Goal: Information Seeking & Learning: Learn about a topic

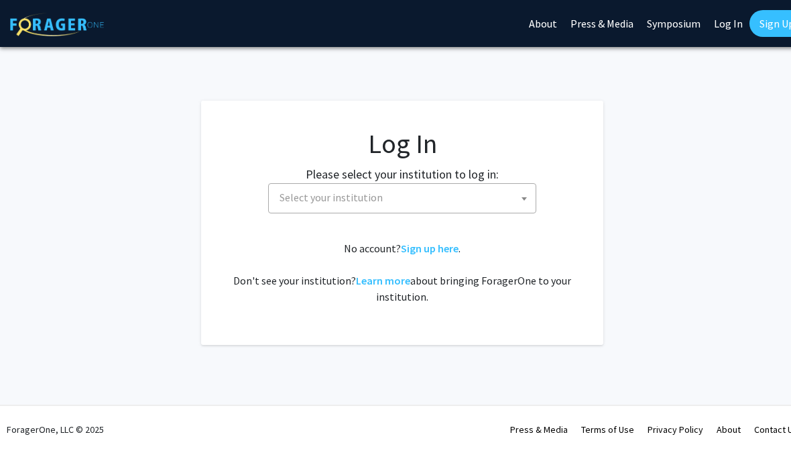
select select
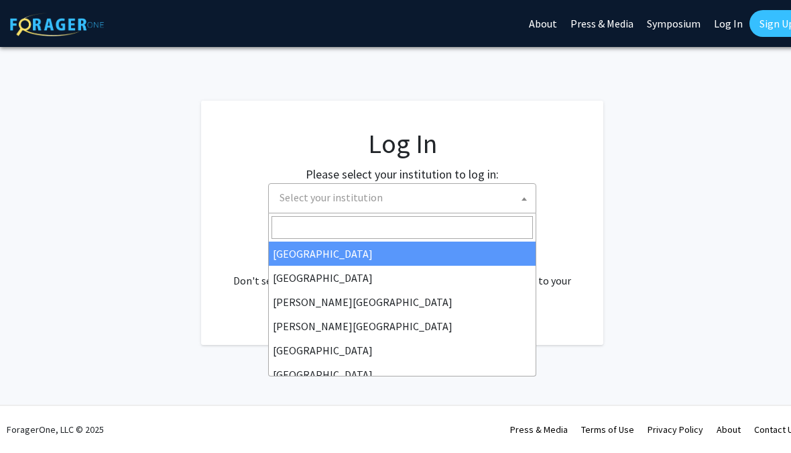
click at [398, 196] on span "Select your institution" at bounding box center [404, 197] width 261 height 27
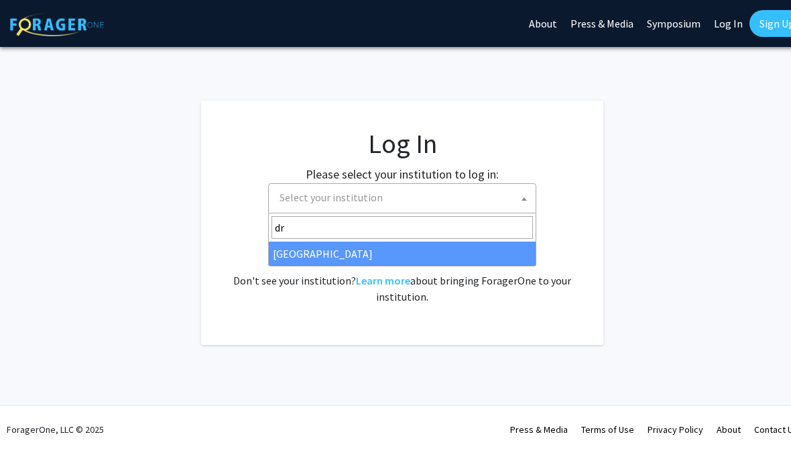
type input "dre"
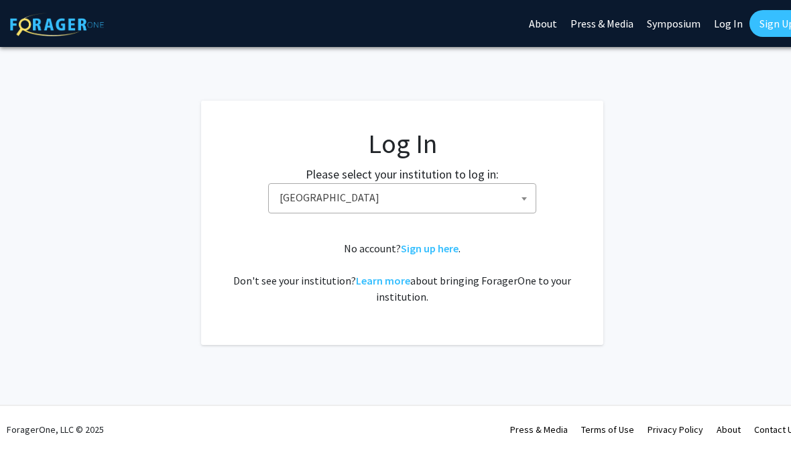
select select "6"
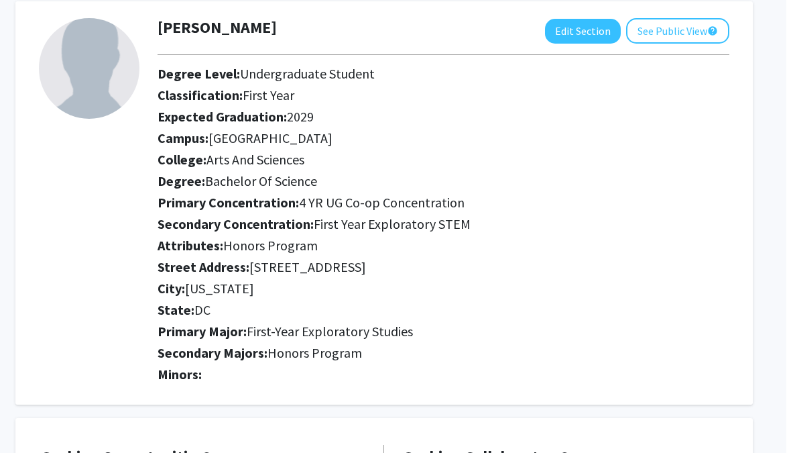
scroll to position [0, 13]
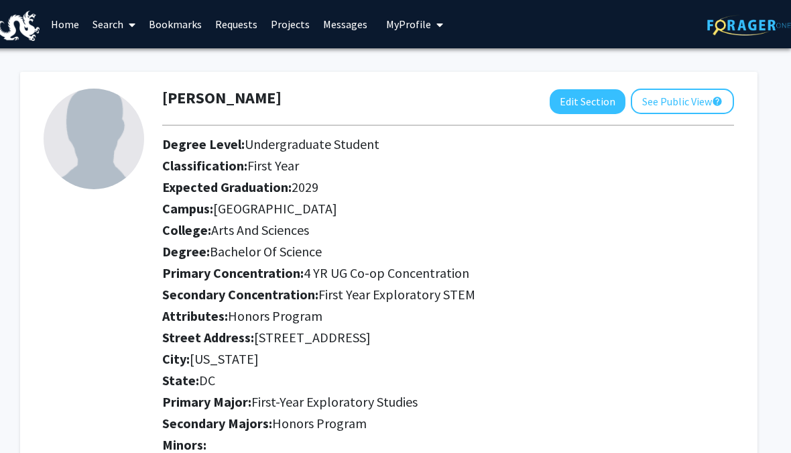
click at [123, 21] on link "Search" at bounding box center [114, 24] width 56 height 47
click at [280, 29] on link "Projects" at bounding box center [290, 24] width 52 height 47
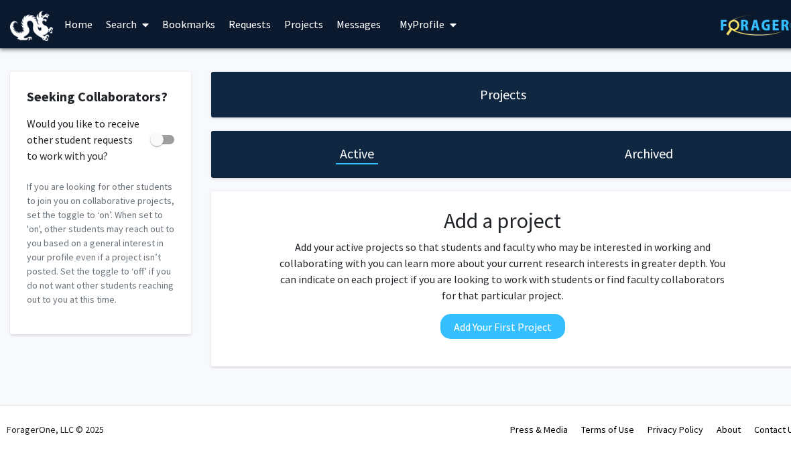
click at [137, 25] on span at bounding box center [143, 24] width 12 height 47
click at [153, 89] on span "Students" at bounding box center [140, 88] width 82 height 27
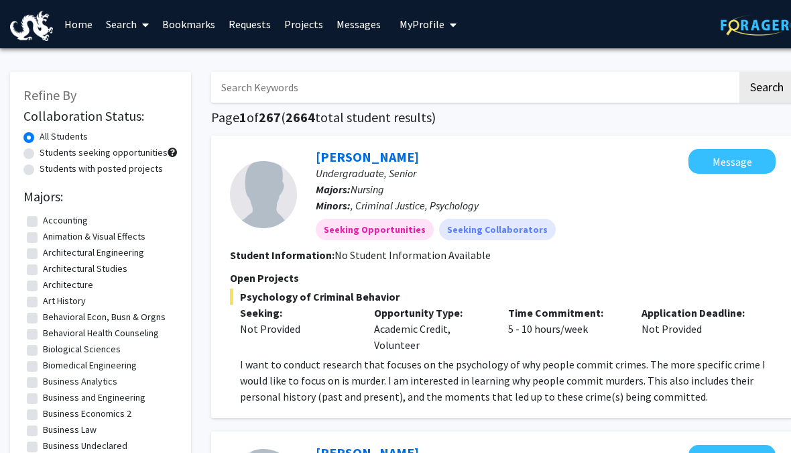
click at [141, 31] on span at bounding box center [143, 24] width 12 height 47
click at [136, 65] on span "Faculty/Staff" at bounding box center [148, 61] width 99 height 27
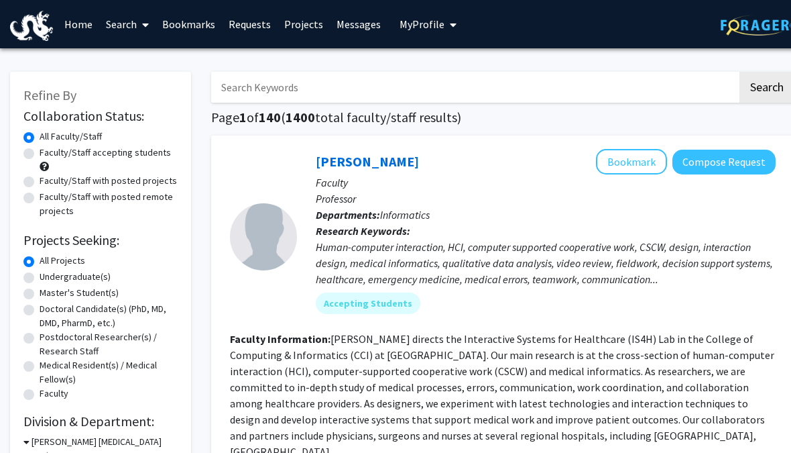
click at [40, 276] on label "Undergraduate(s)" at bounding box center [75, 277] width 71 height 14
click at [40, 276] on input "Undergraduate(s)" at bounding box center [44, 274] width 9 height 9
radio input "true"
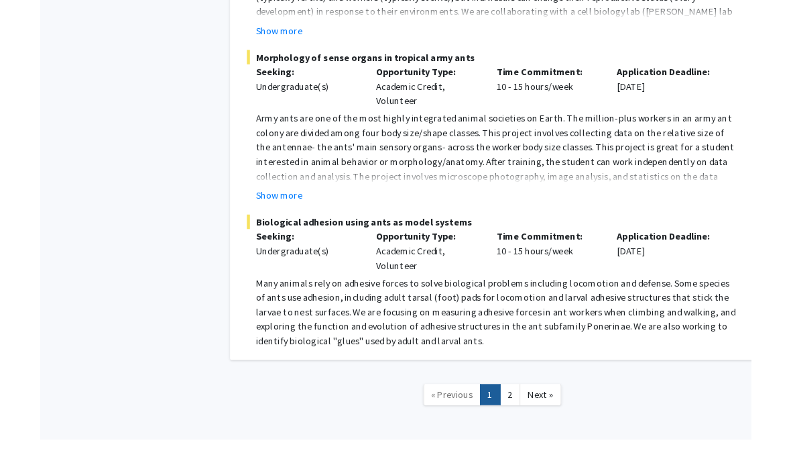
scroll to position [5994, 0]
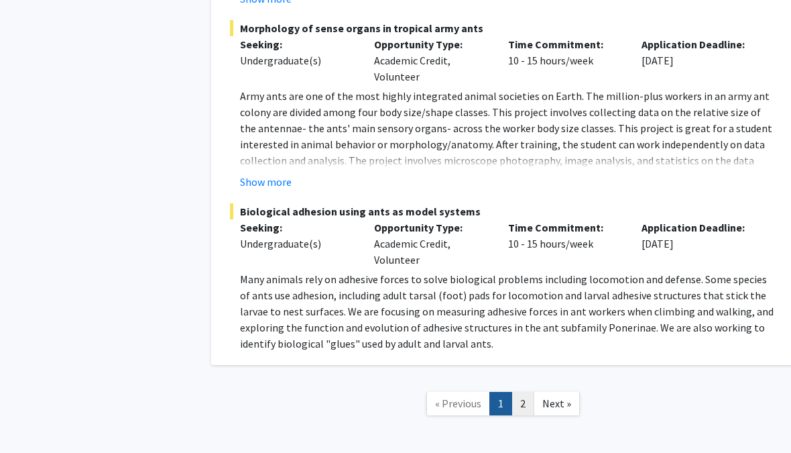
click at [523, 392] on link "2" at bounding box center [523, 403] width 23 height 23
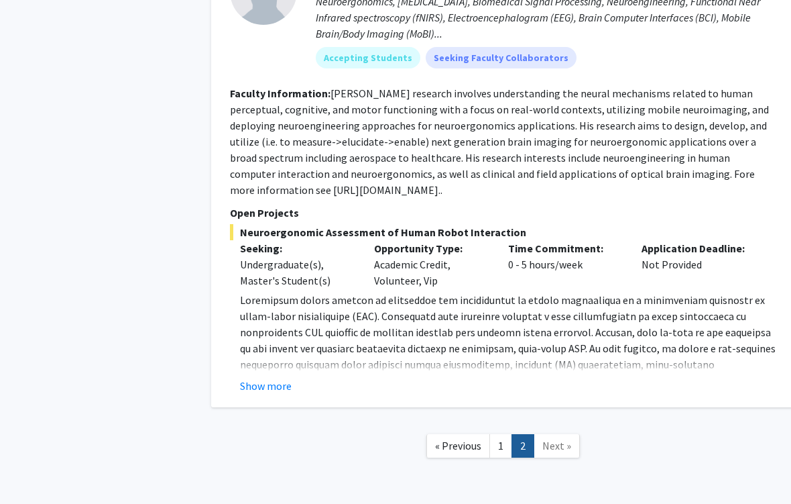
scroll to position [4207, 0]
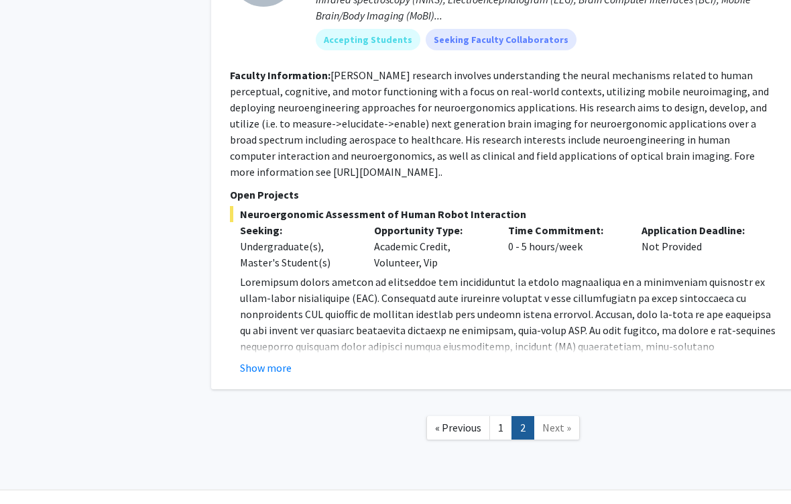
click at [548, 420] on span "Next »" at bounding box center [556, 426] width 29 height 13
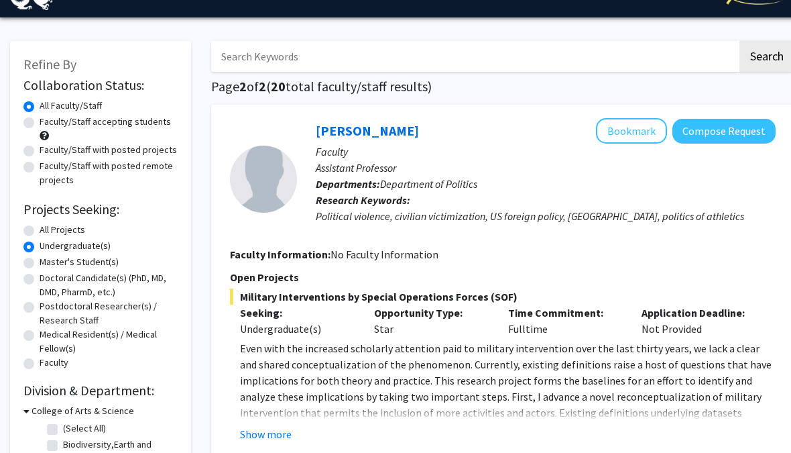
scroll to position [0, 0]
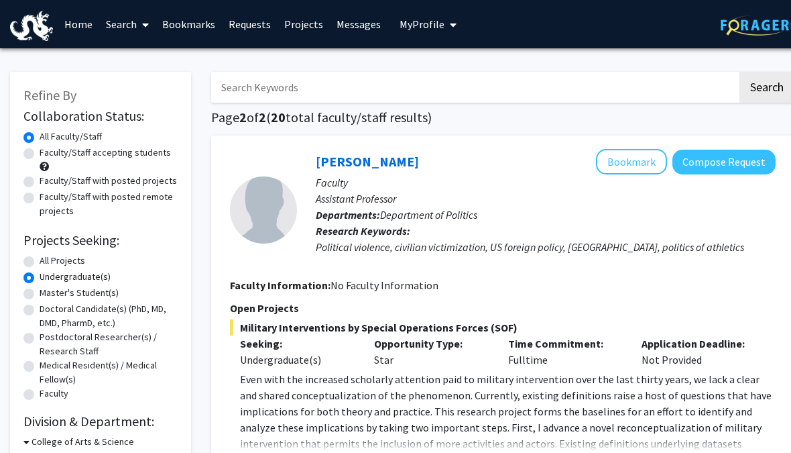
click at [85, 22] on link "Home" at bounding box center [79, 24] width 42 height 47
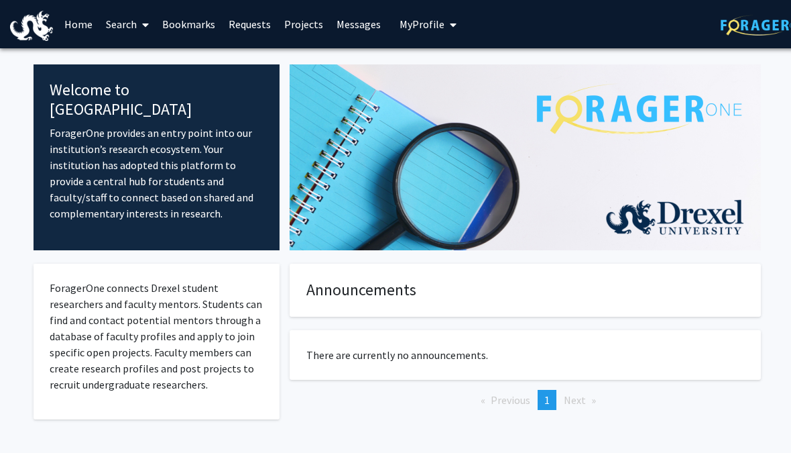
click at [426, 30] on button "My Profile" at bounding box center [428, 24] width 65 height 48
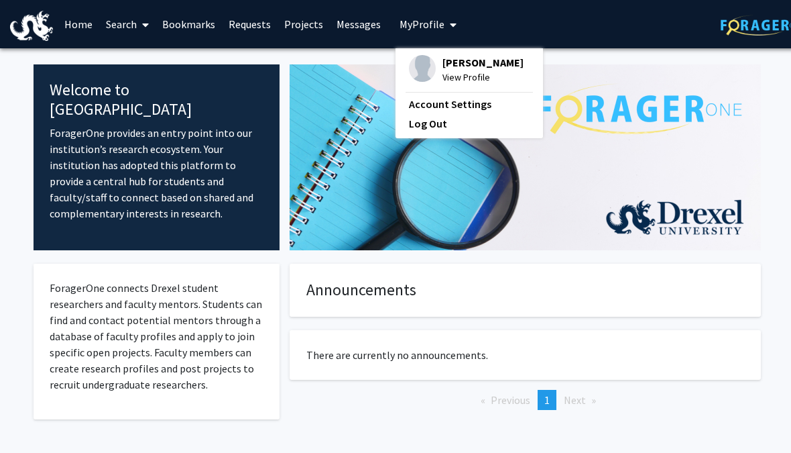
click at [120, 27] on link "Search" at bounding box center [127, 24] width 56 height 47
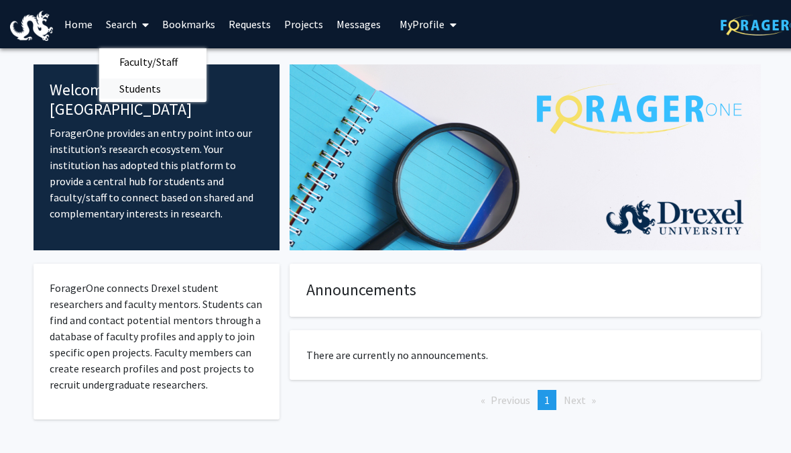
click at [131, 84] on span "Students" at bounding box center [140, 88] width 82 height 27
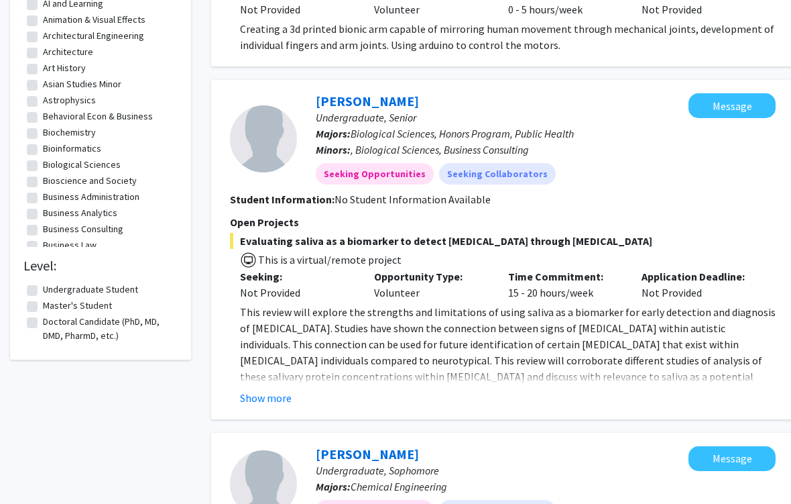
scroll to position [611, 0]
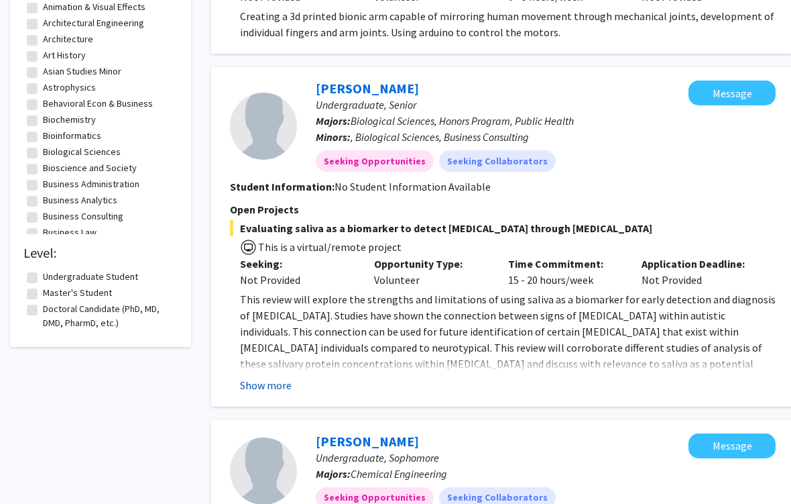
click at [283, 385] on button "Show more" at bounding box center [266, 385] width 52 height 16
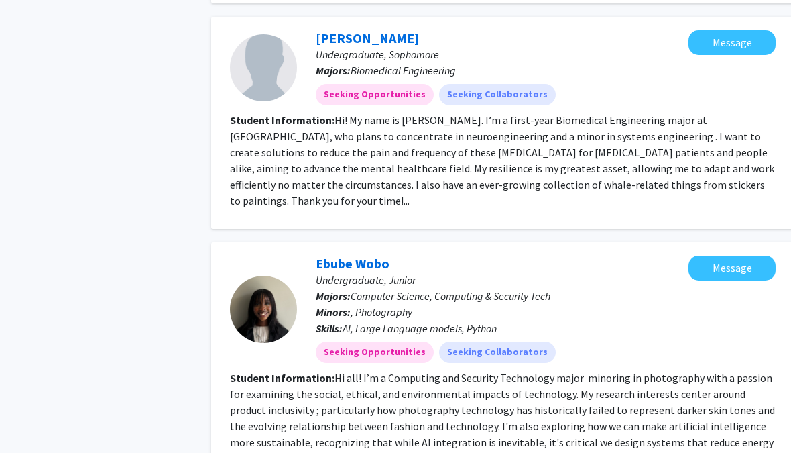
scroll to position [2218, 0]
